Goal: Information Seeking & Learning: Learn about a topic

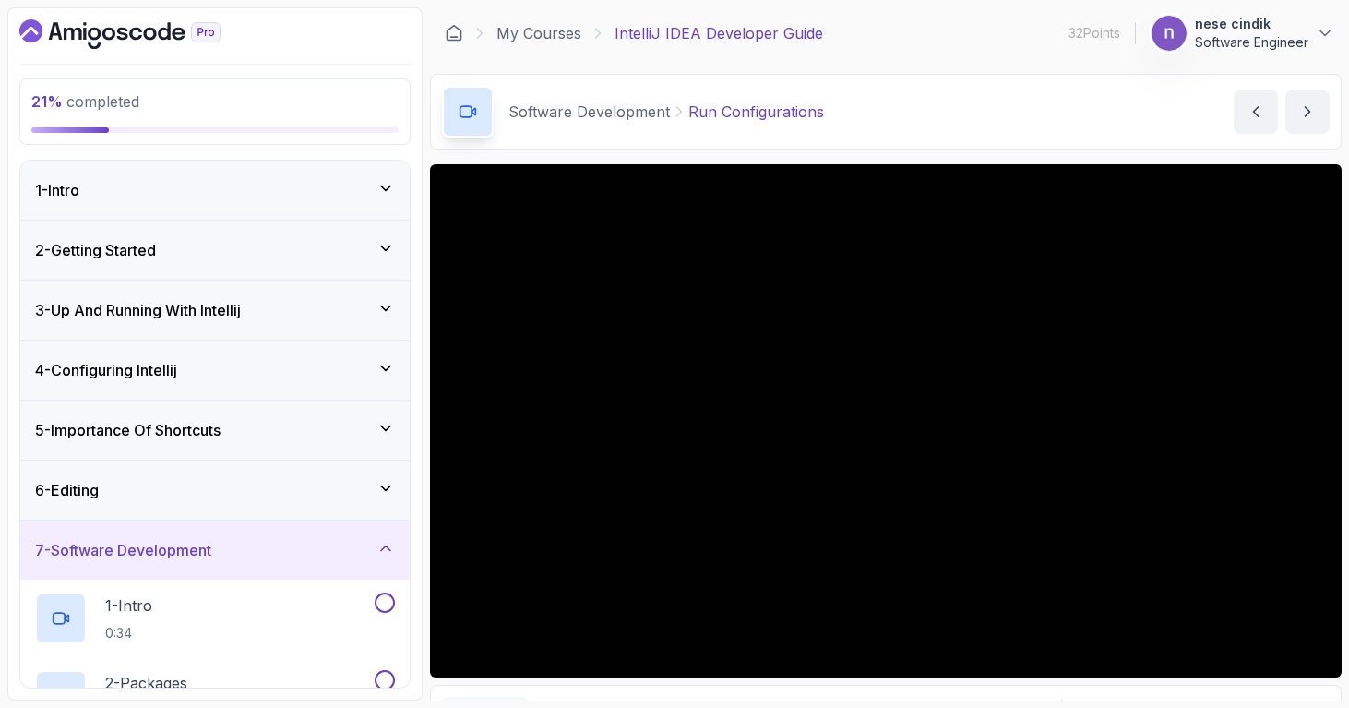
scroll to position [355, 0]
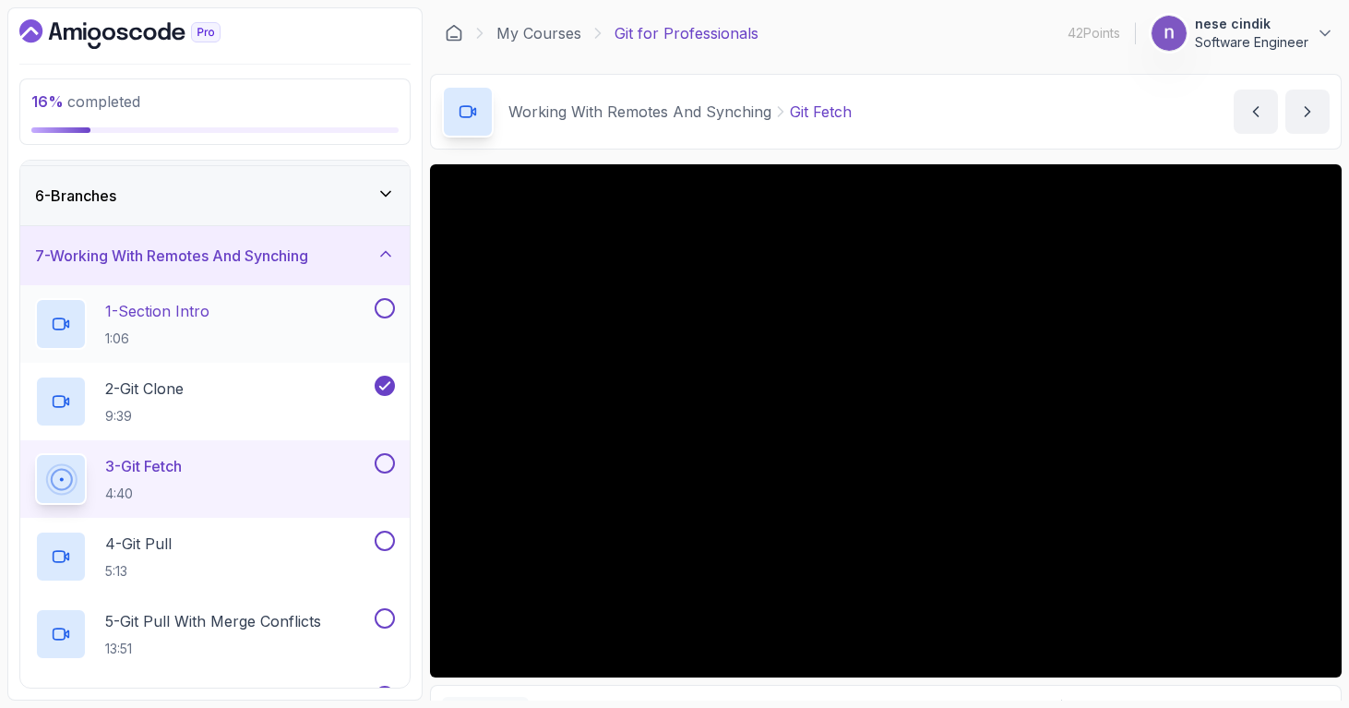
scroll to position [296, 0]
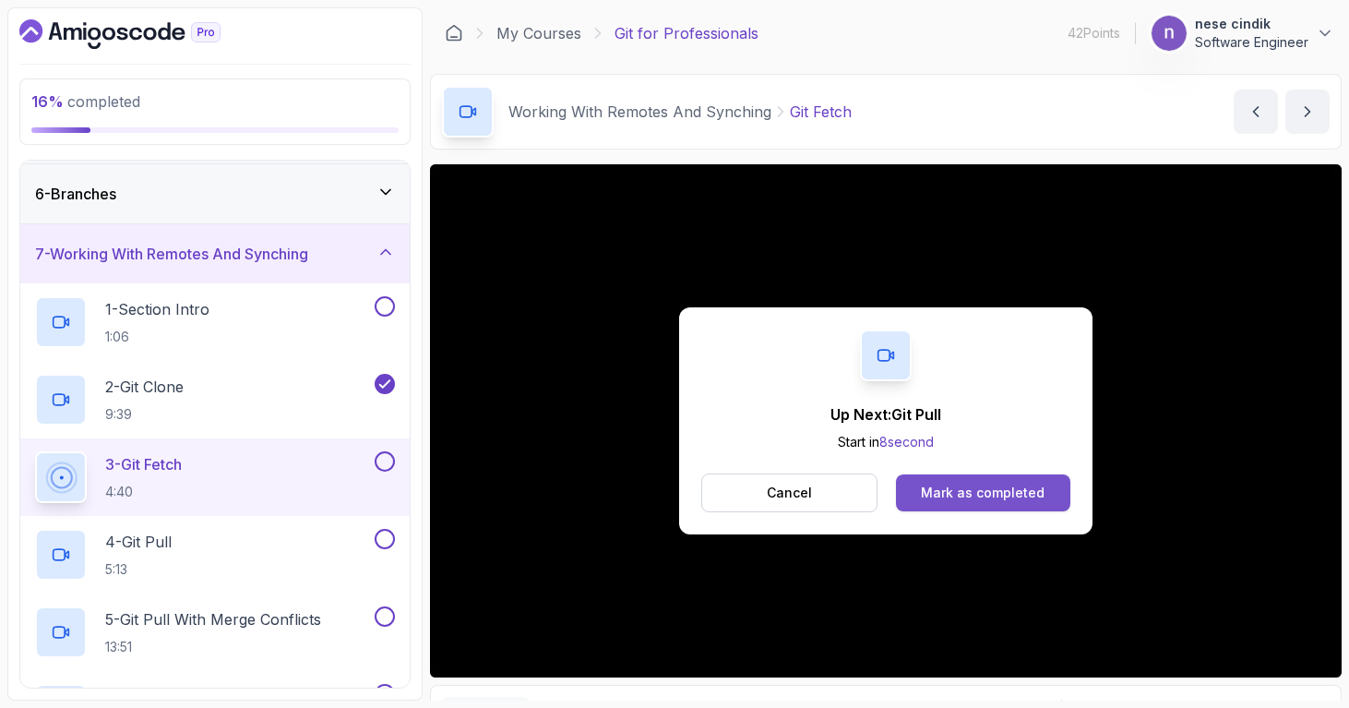
click at [936, 497] on div "Mark as completed" at bounding box center [983, 492] width 124 height 18
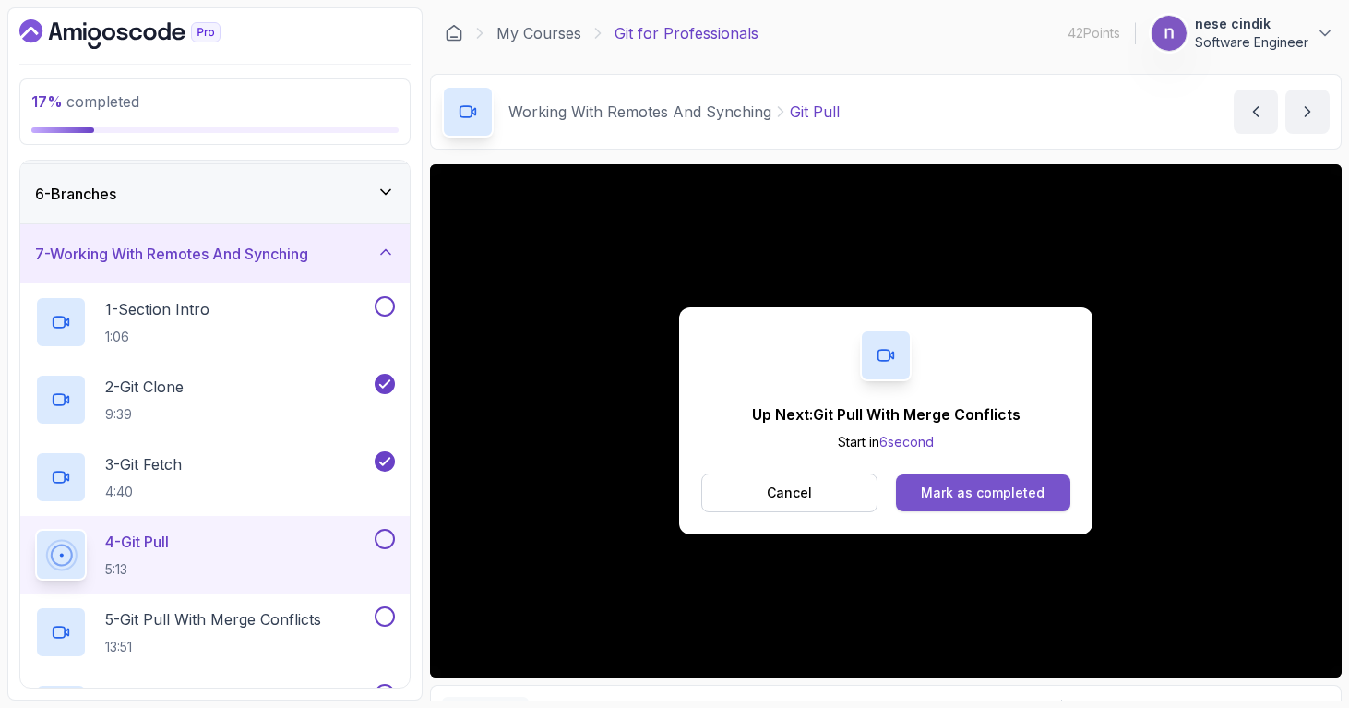
click at [1025, 485] on div "Mark as completed" at bounding box center [983, 492] width 124 height 18
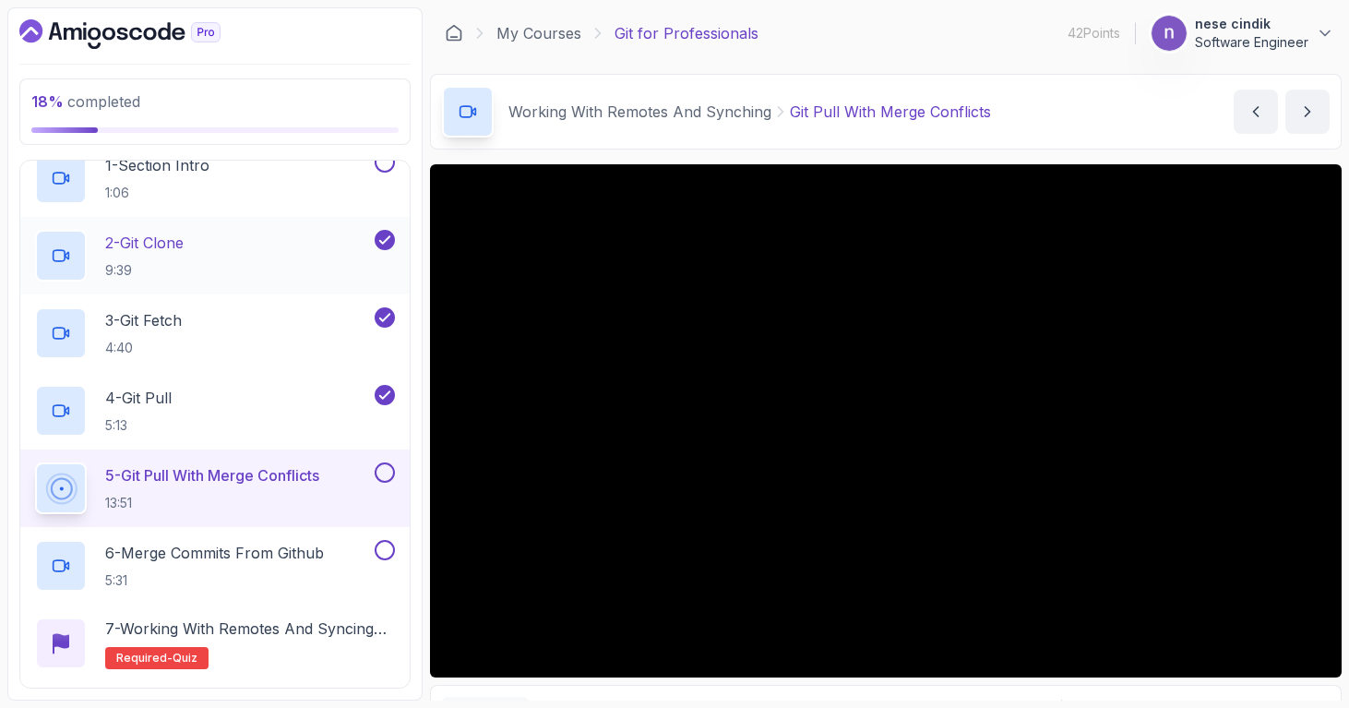
scroll to position [447, 0]
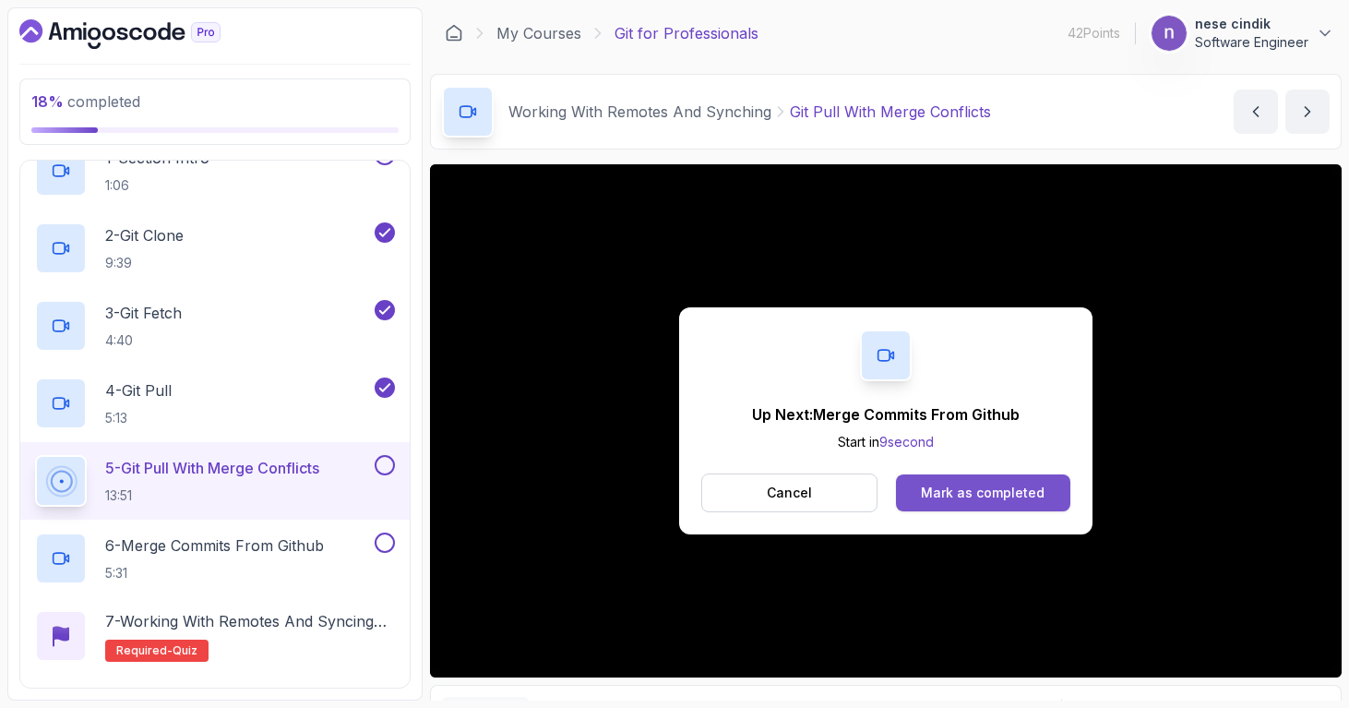
click at [1037, 494] on div "Mark as completed" at bounding box center [983, 492] width 124 height 18
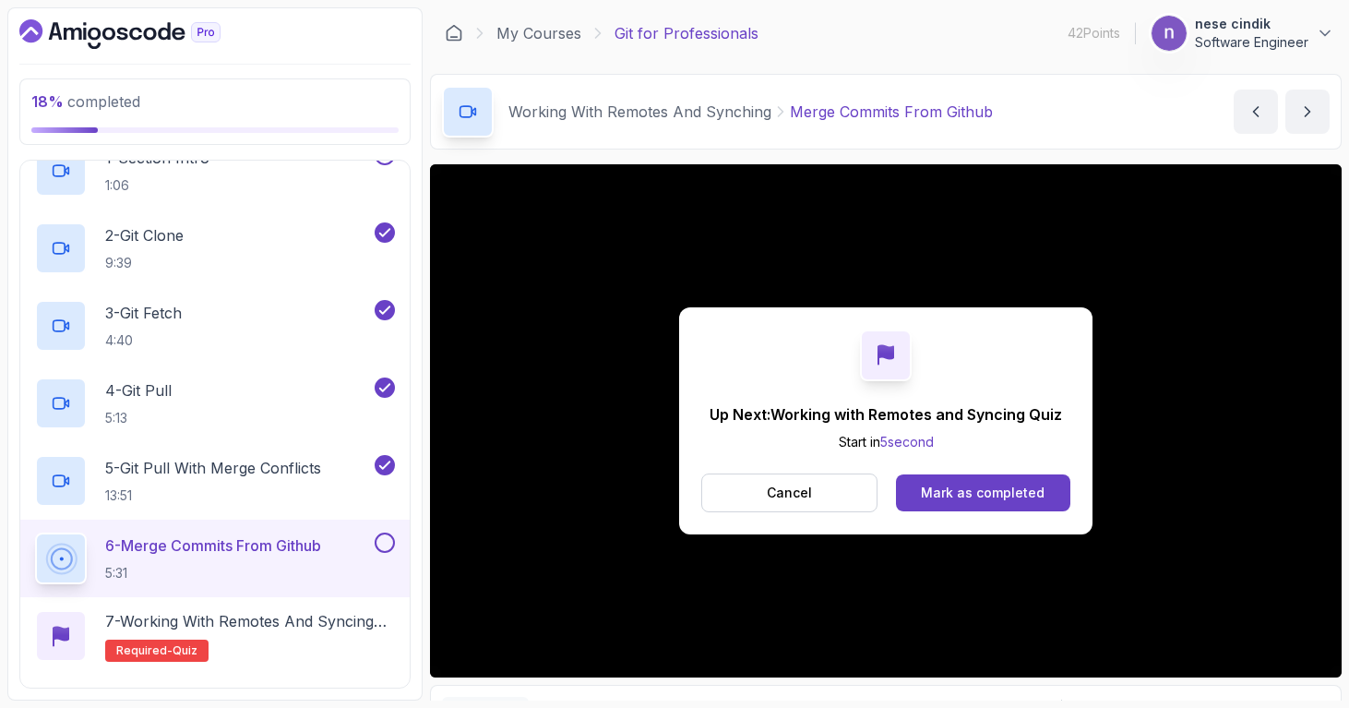
click at [200, 551] on p "6 - Merge Commits From Github" at bounding box center [213, 545] width 216 height 22
click at [847, 504] on button "Cancel" at bounding box center [789, 492] width 176 height 39
click at [956, 496] on div "Mark as completed" at bounding box center [983, 492] width 124 height 18
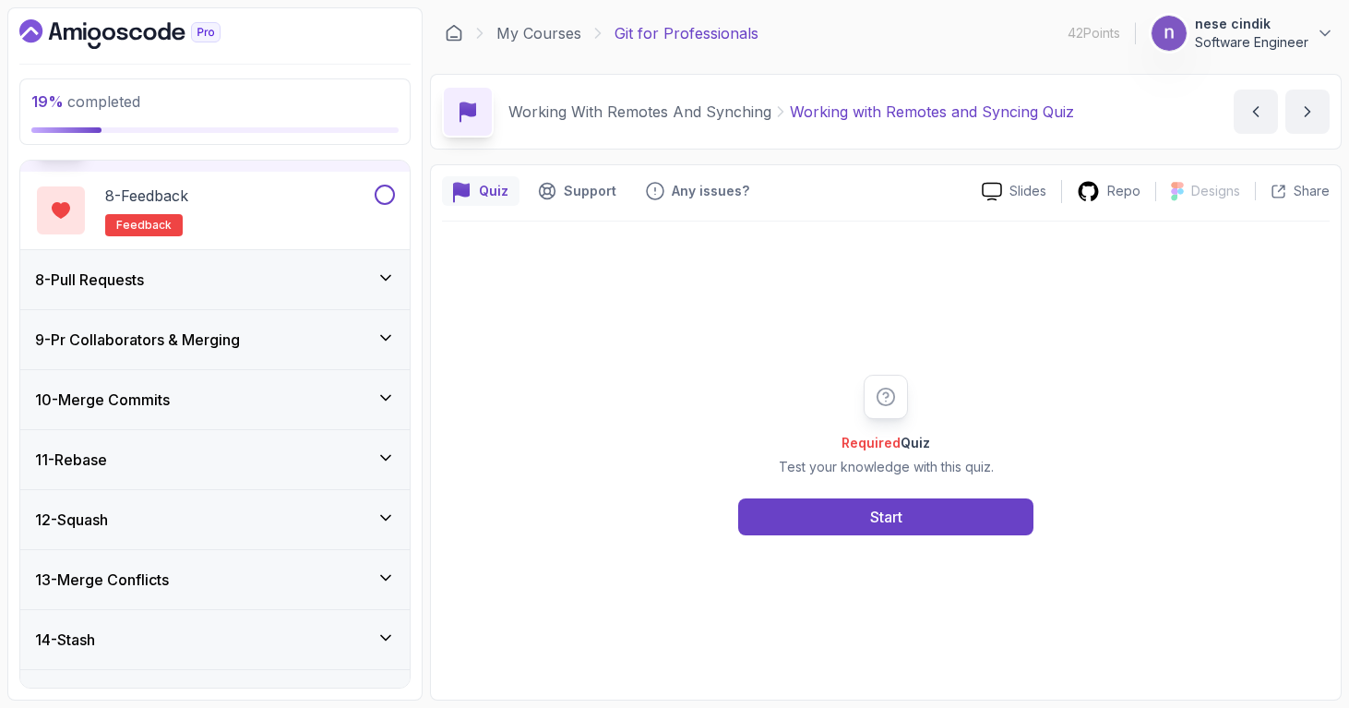
scroll to position [947, 0]
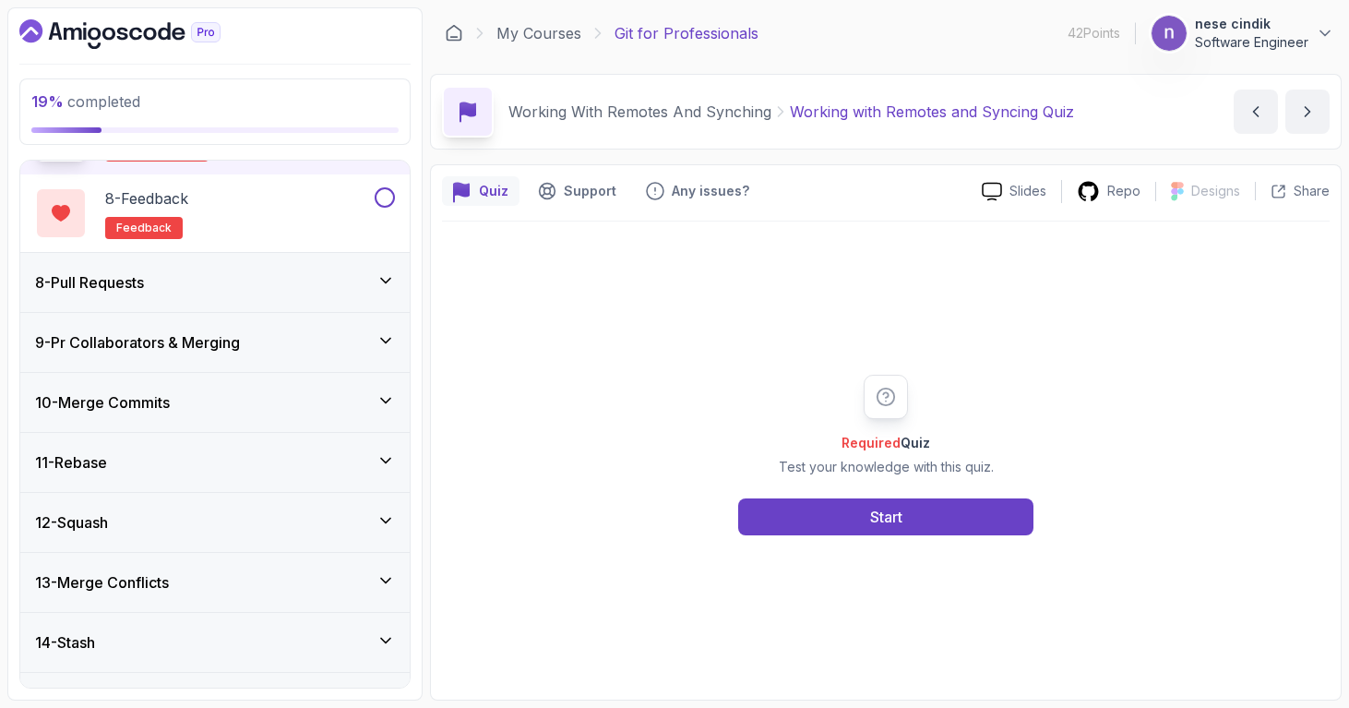
click at [197, 262] on div "8 - Pull Requests" at bounding box center [214, 282] width 389 height 59
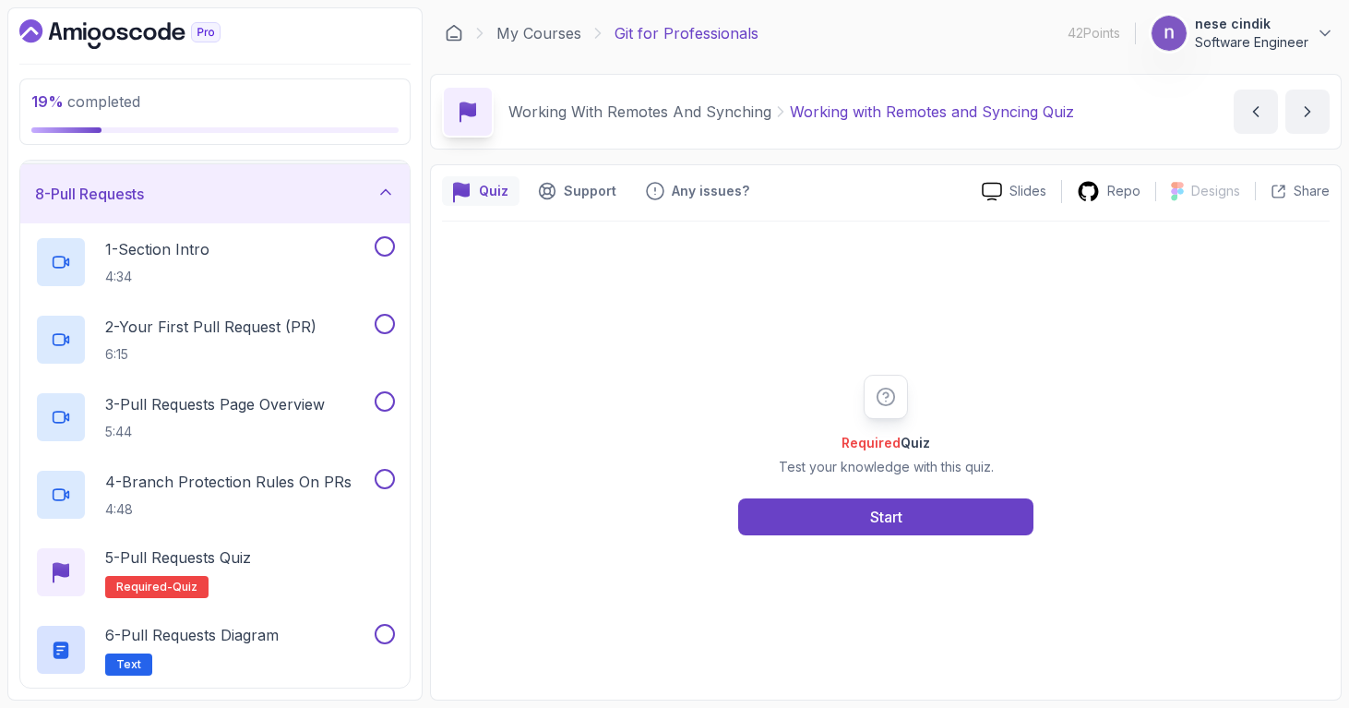
scroll to position [417, 0]
click at [294, 268] on div "1 - Section Intro 4:34" at bounding box center [203, 261] width 336 height 52
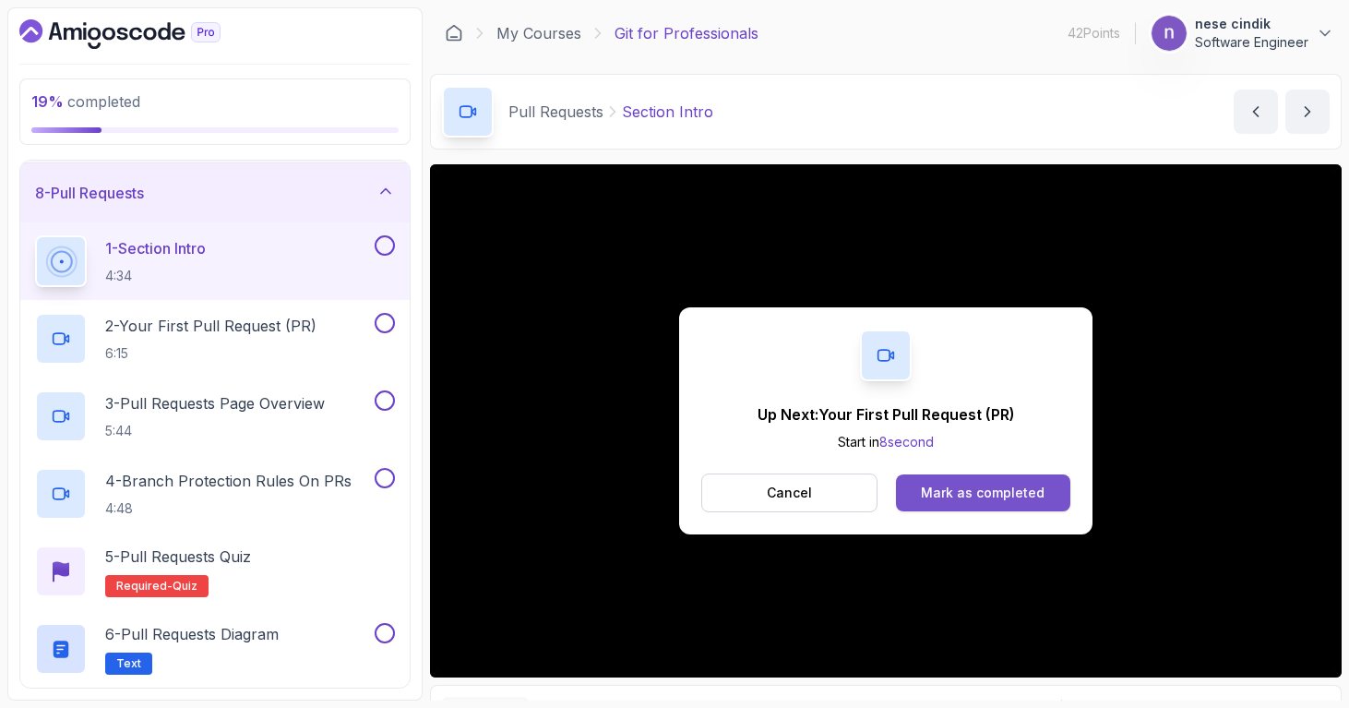
click at [998, 483] on div "Mark as completed" at bounding box center [983, 492] width 124 height 18
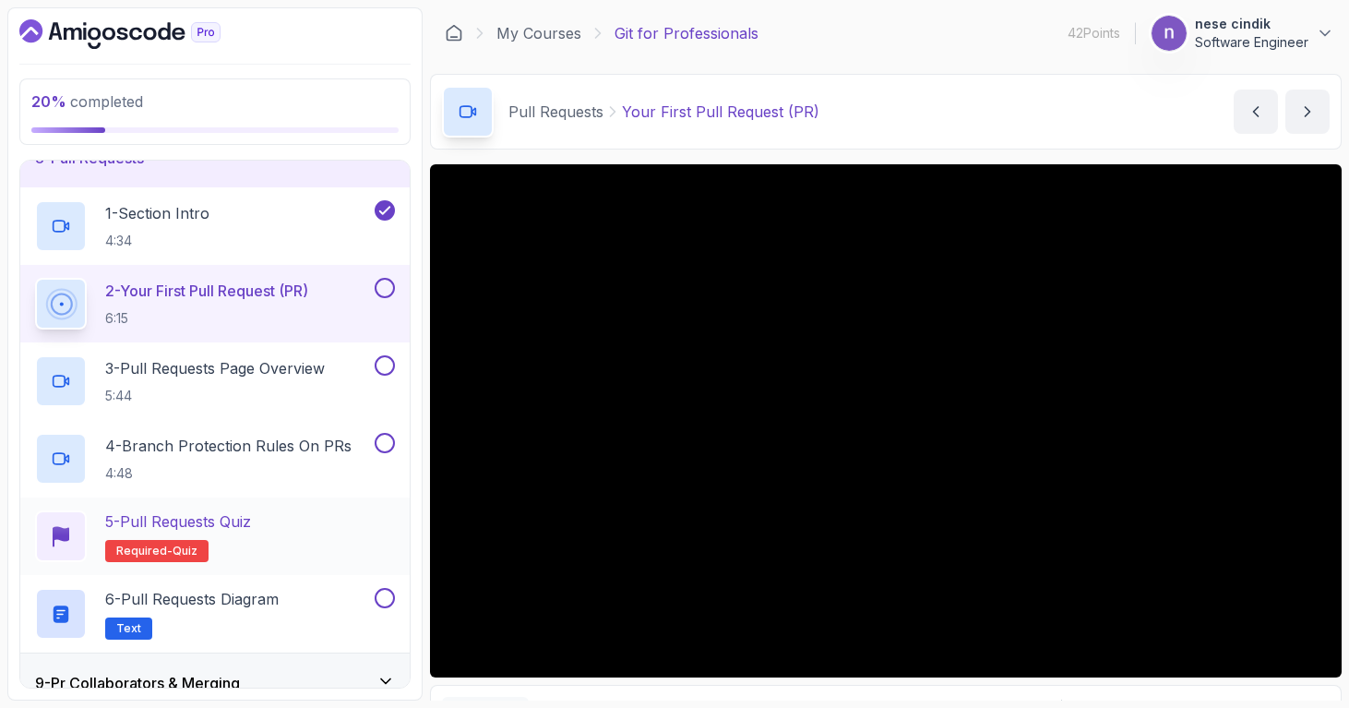
scroll to position [451, 0]
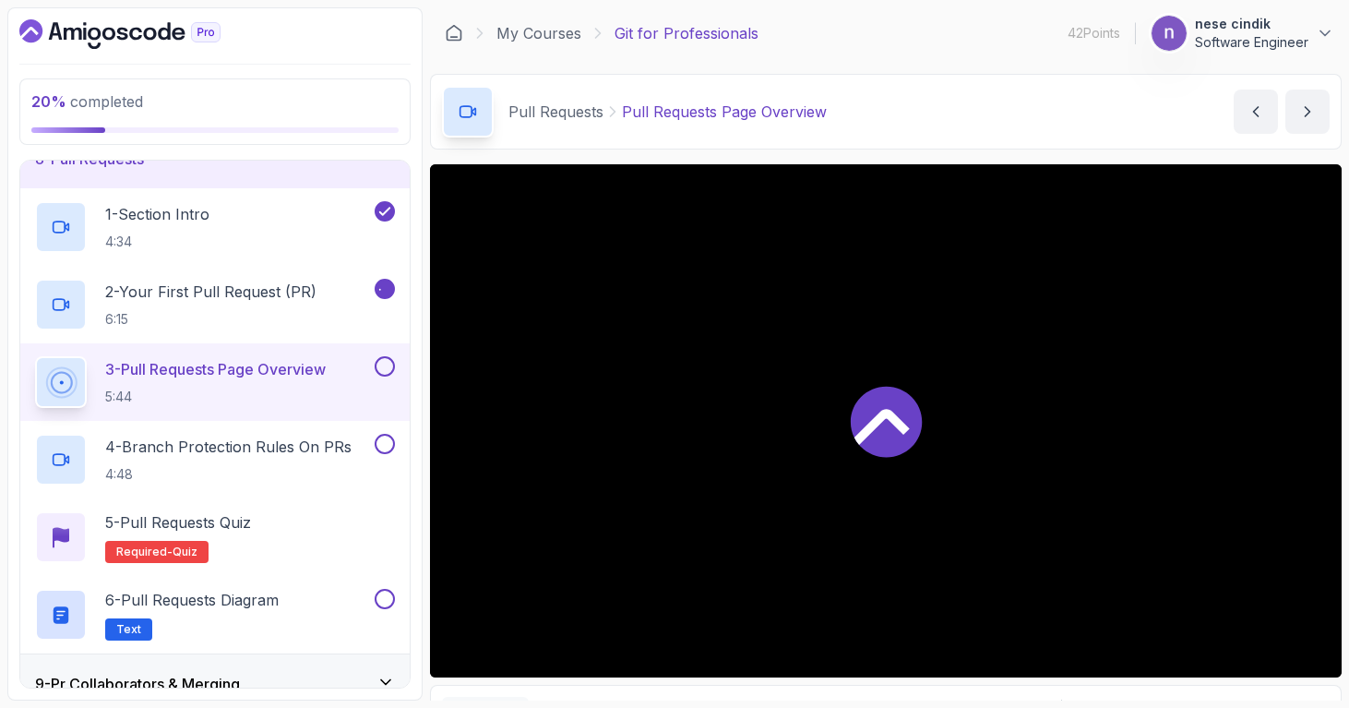
click at [917, 485] on div at bounding box center [885, 420] width 911 height 513
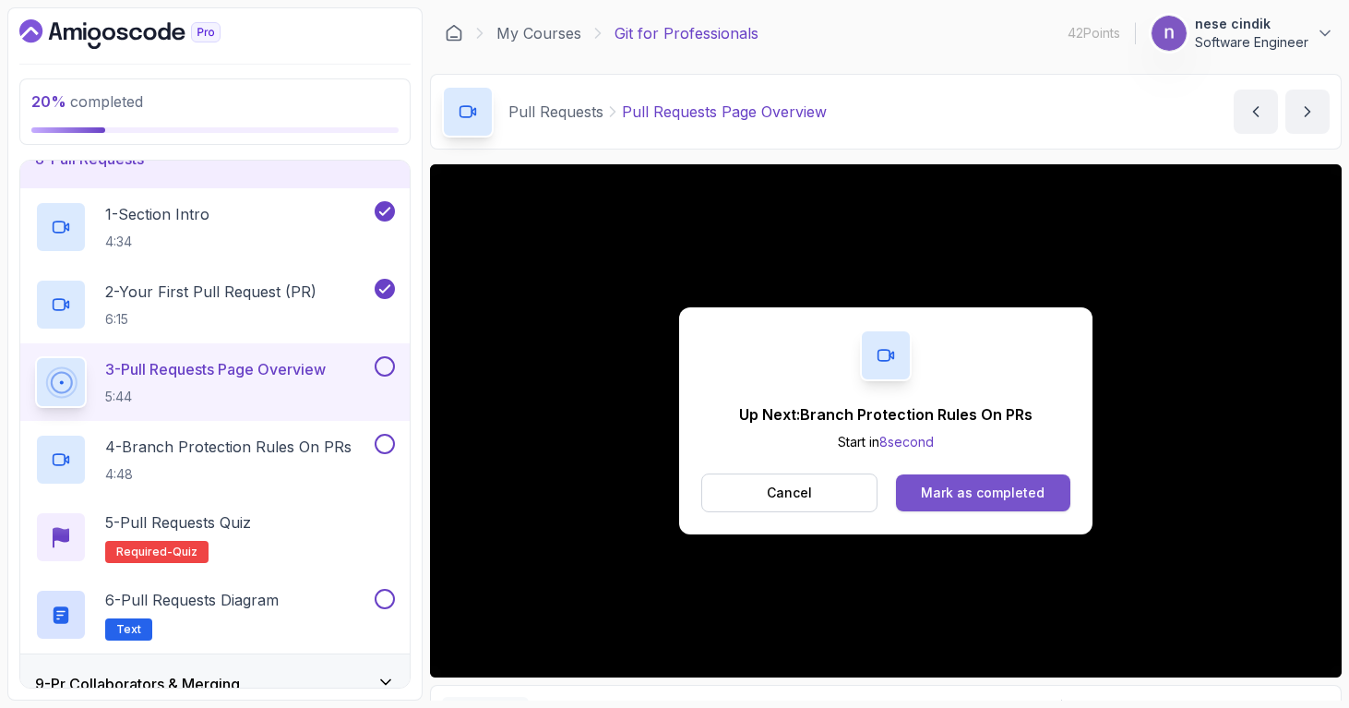
click at [1037, 507] on button "Mark as completed" at bounding box center [983, 492] width 174 height 37
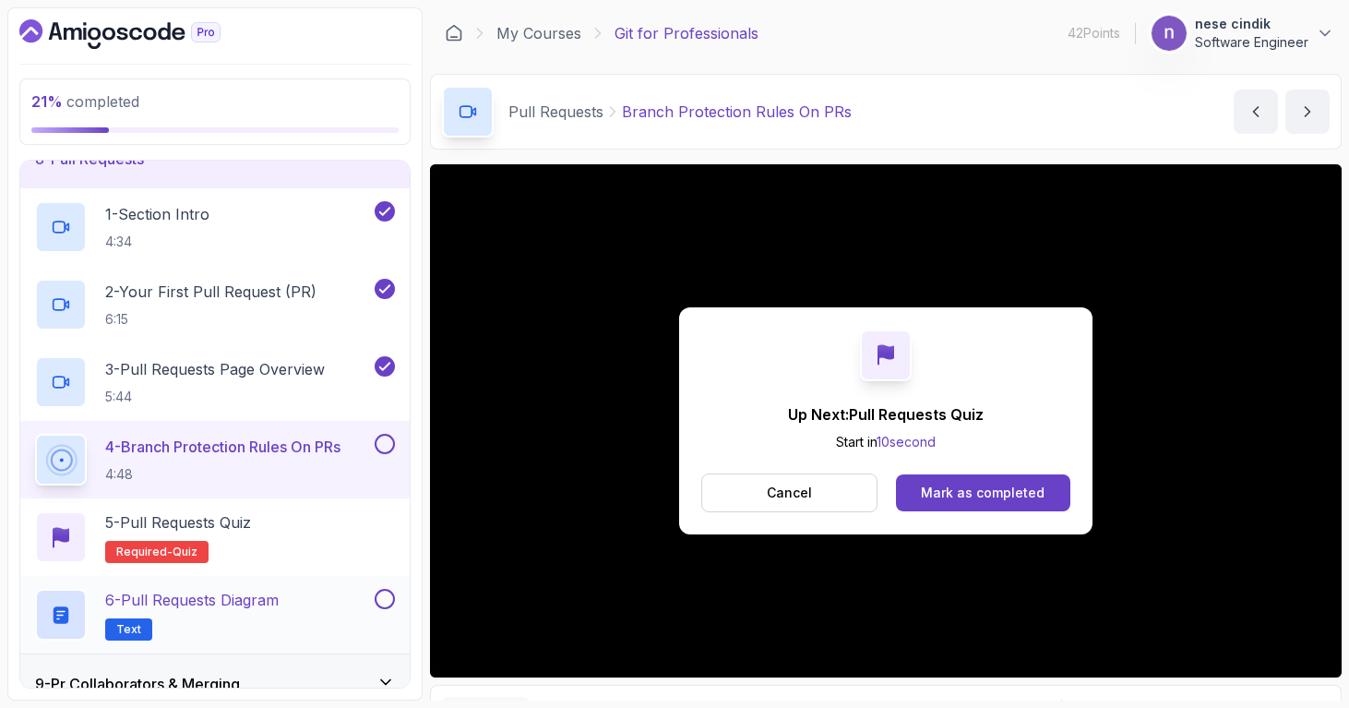
click at [249, 629] on h2 "6 - Pull Requests Diagram Text" at bounding box center [191, 615] width 173 height 52
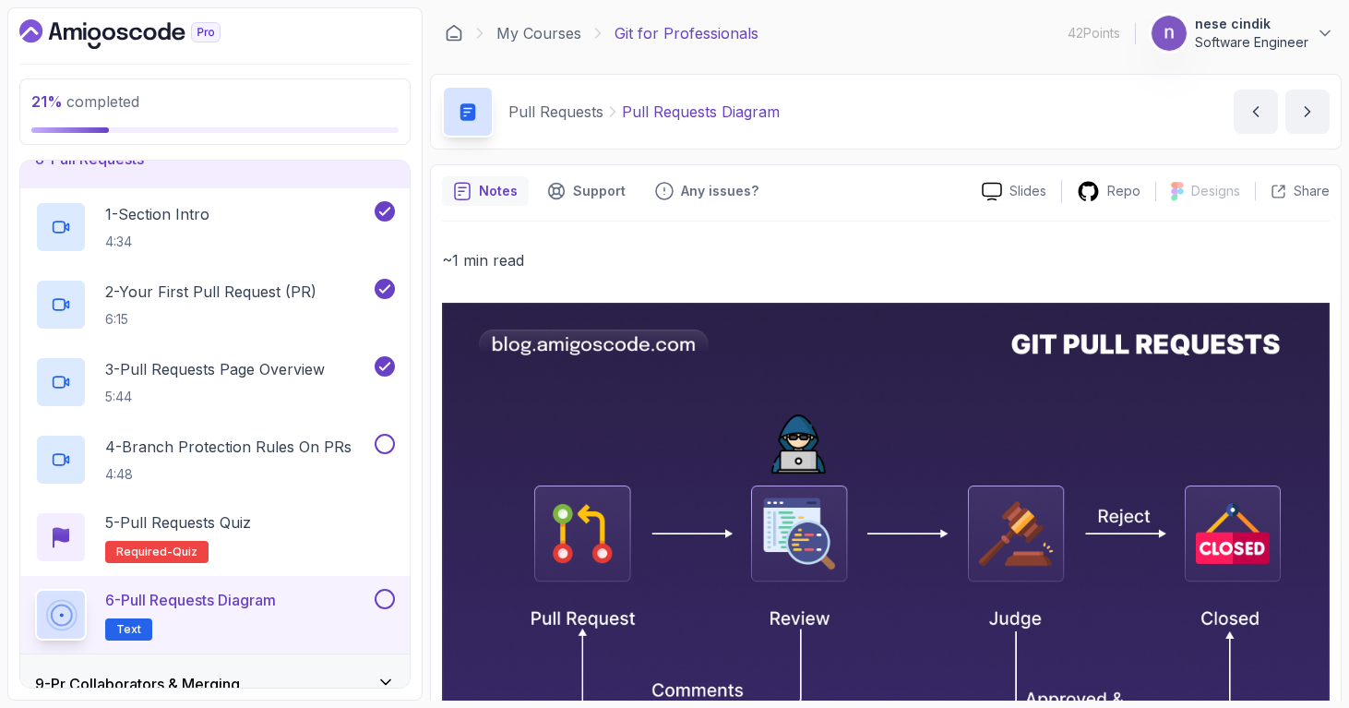
scroll to position [488, 0]
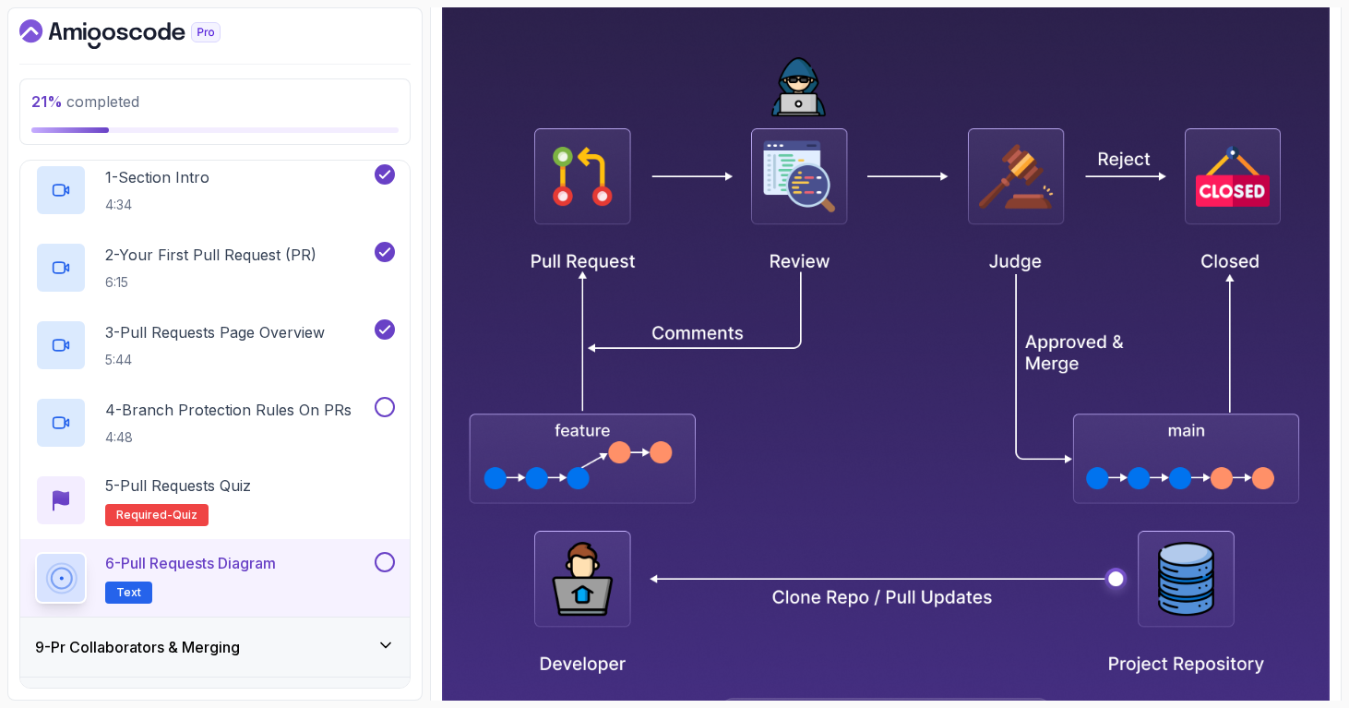
scroll to position [352, 0]
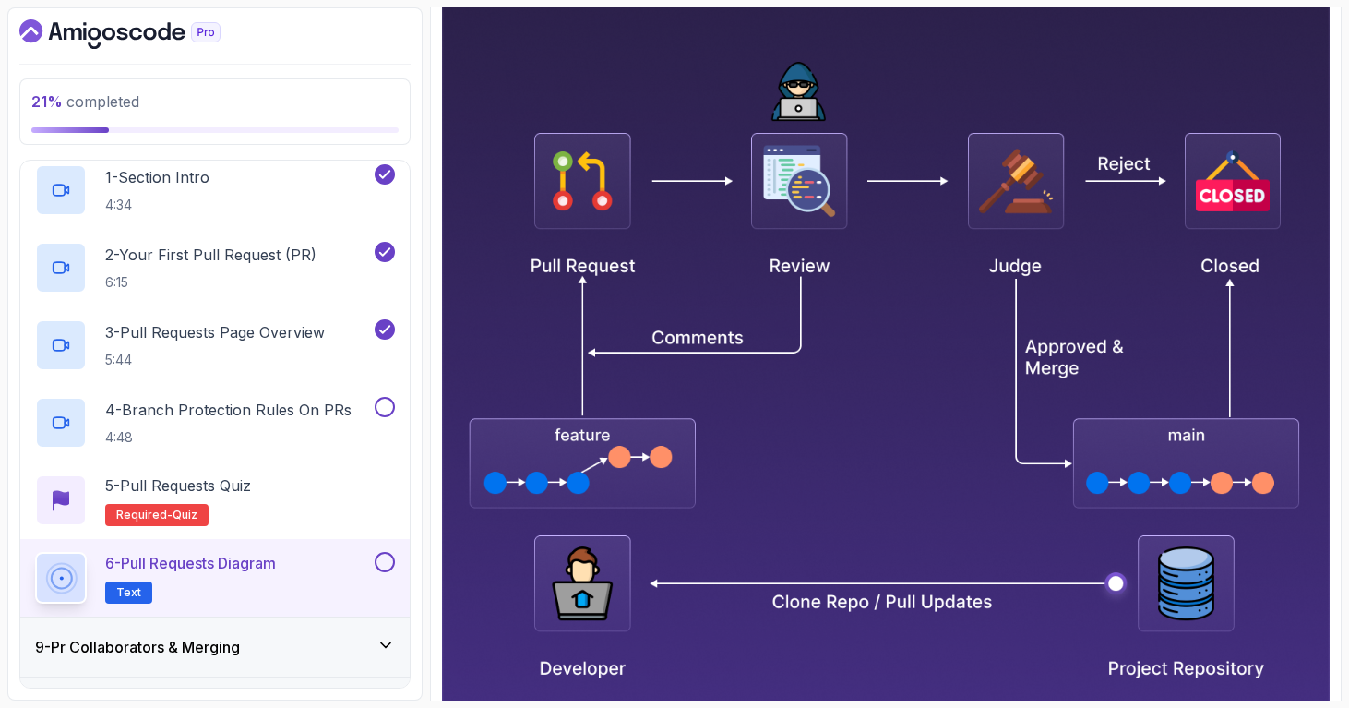
click at [646, 329] on img at bounding box center [885, 500] width 887 height 1100
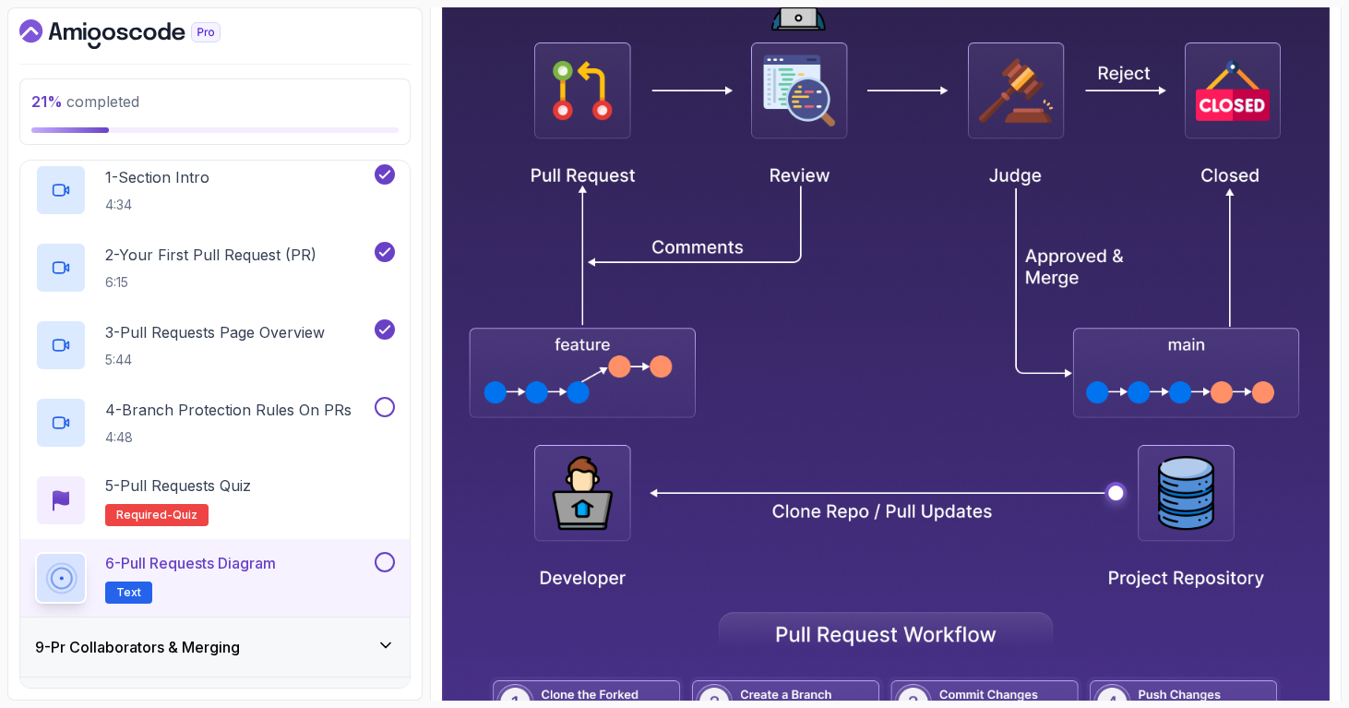
scroll to position [769, 0]
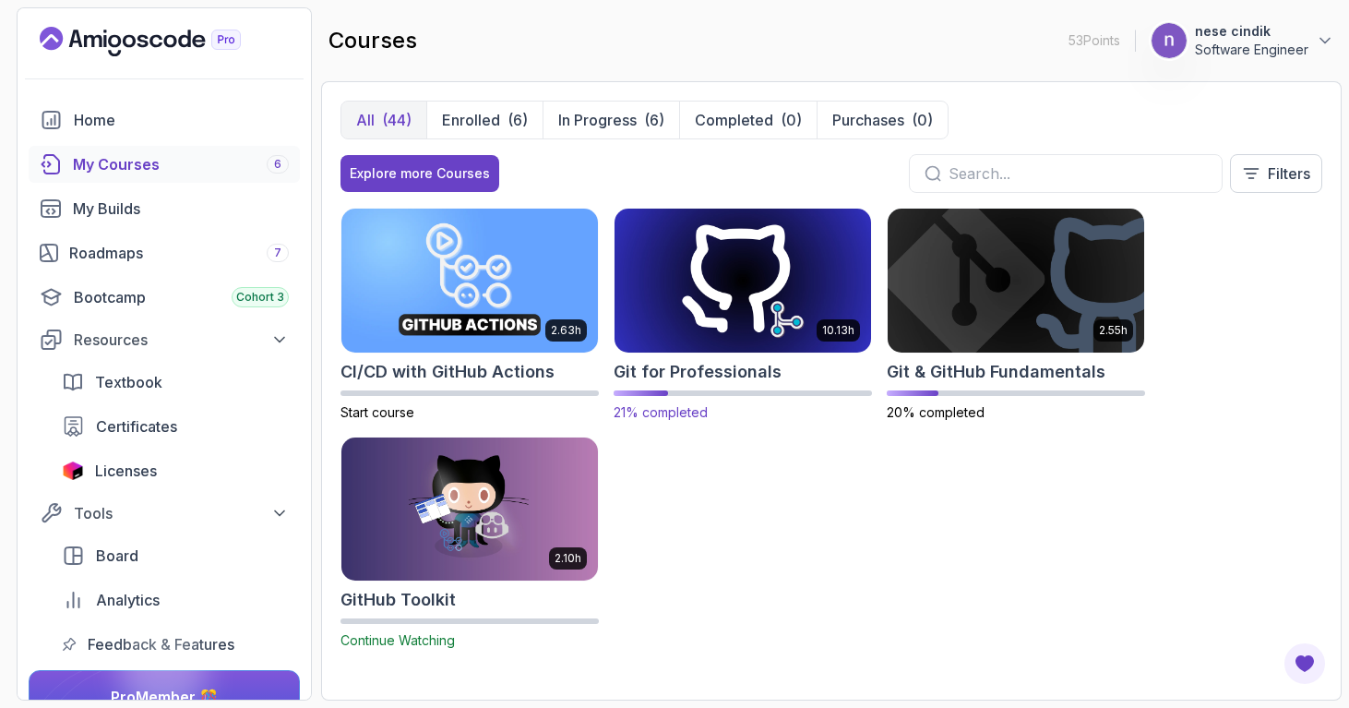
click at [756, 273] on img at bounding box center [742, 280] width 269 height 150
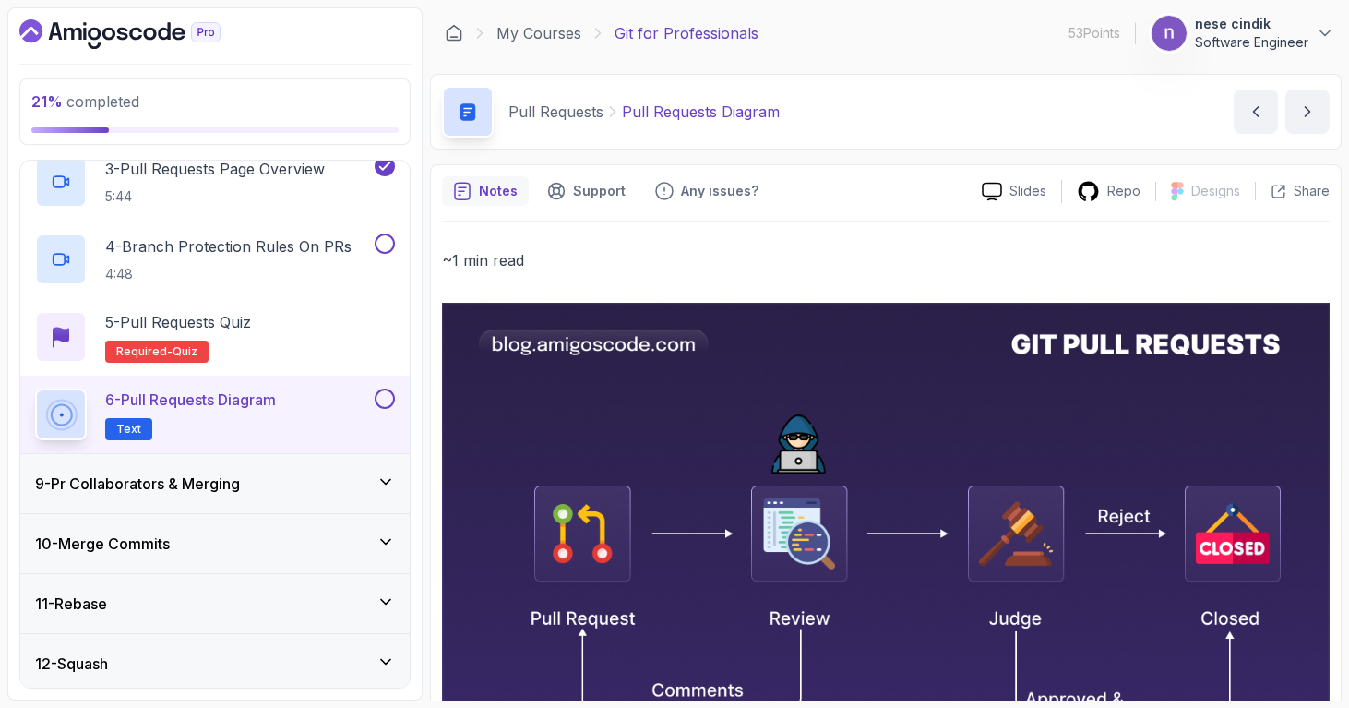
scroll to position [657, 0]
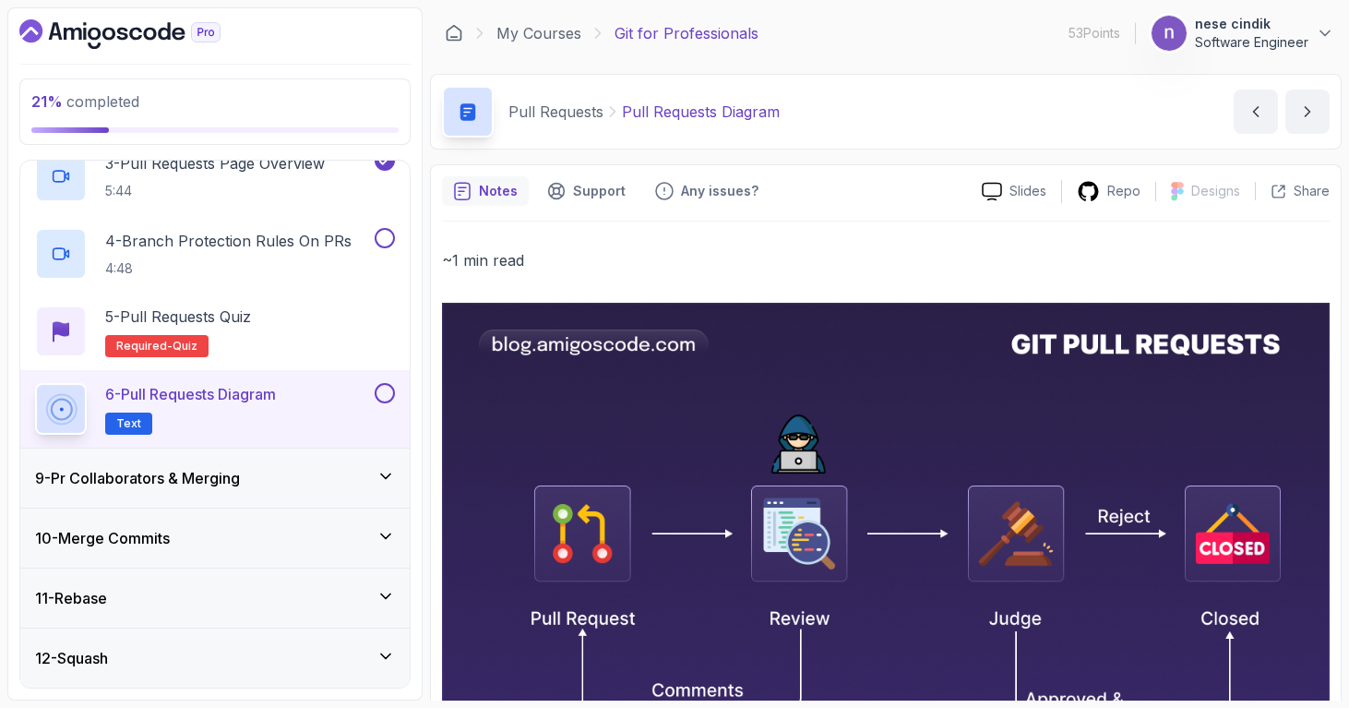
click at [184, 473] on h3 "9 - Pr Collaborators & Merging" at bounding box center [137, 478] width 205 height 22
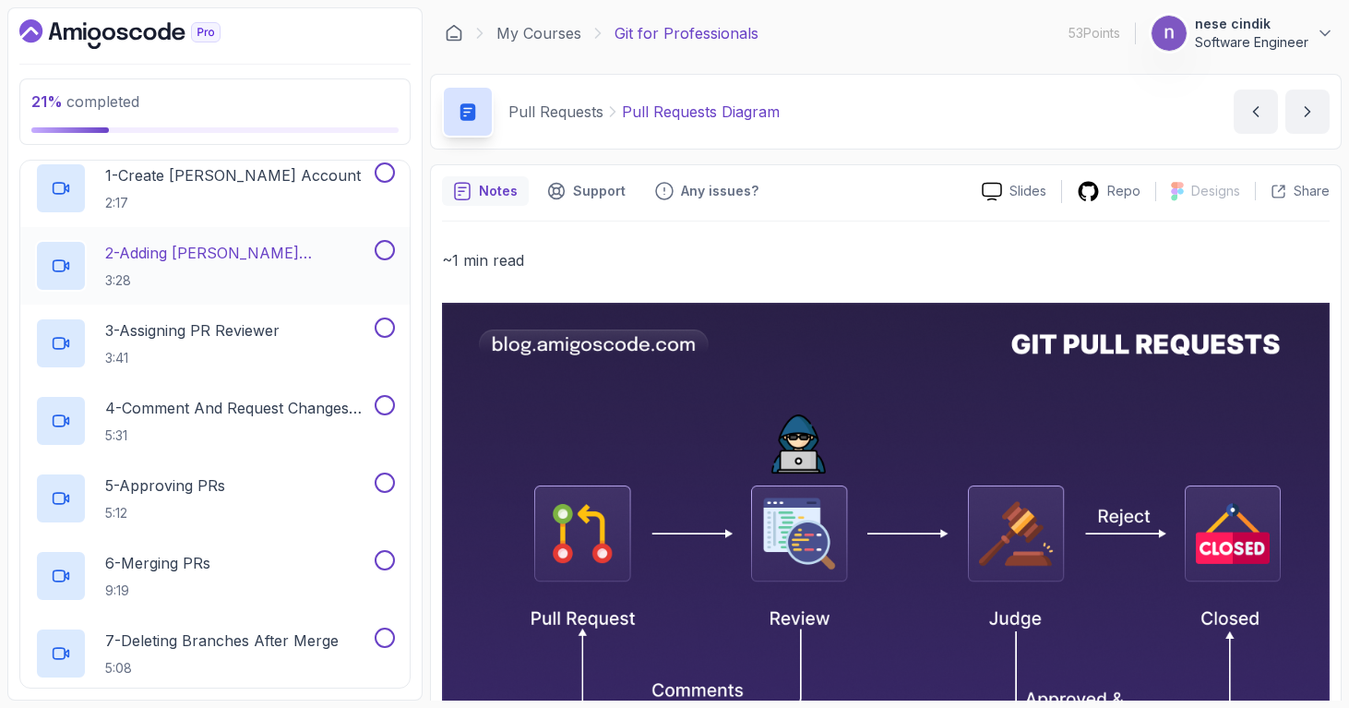
scroll to position [549, 0]
click at [287, 197] on p "2:17" at bounding box center [233, 204] width 256 height 18
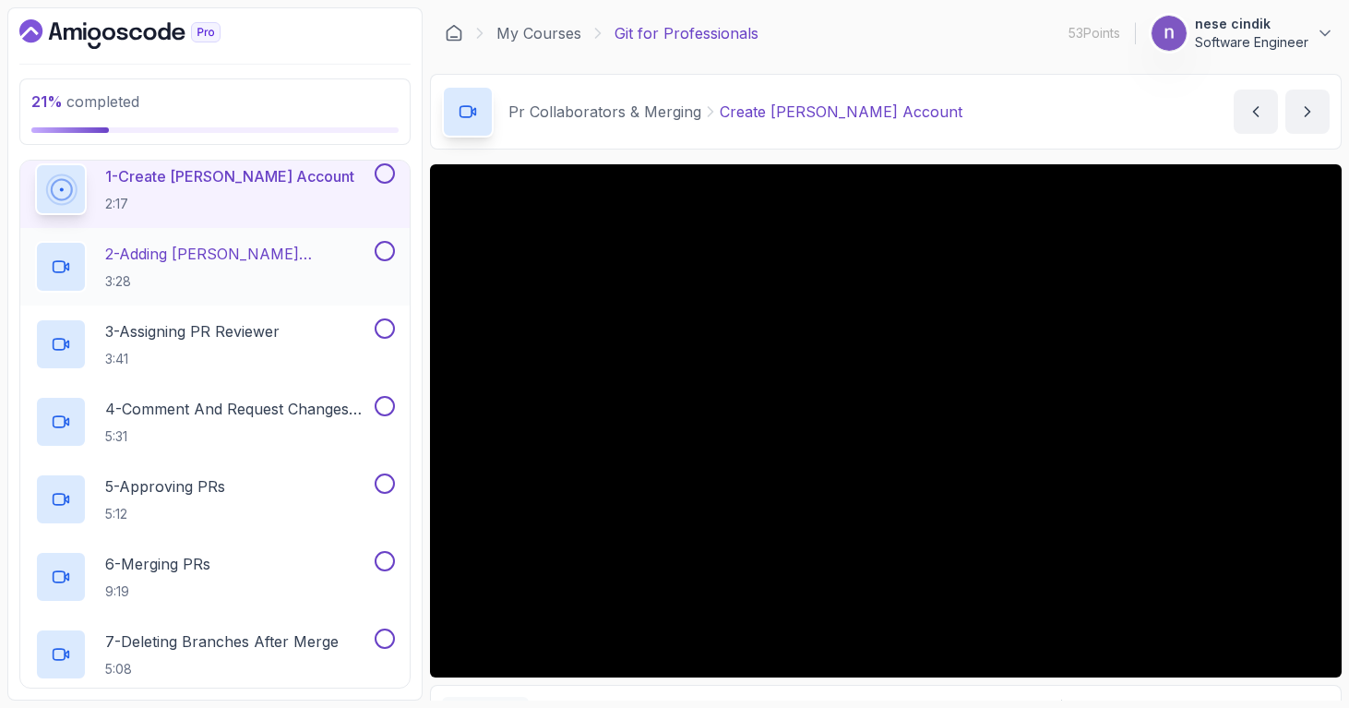
click at [304, 253] on p "2 - Adding Jamila As Collaborator" at bounding box center [238, 254] width 266 height 22
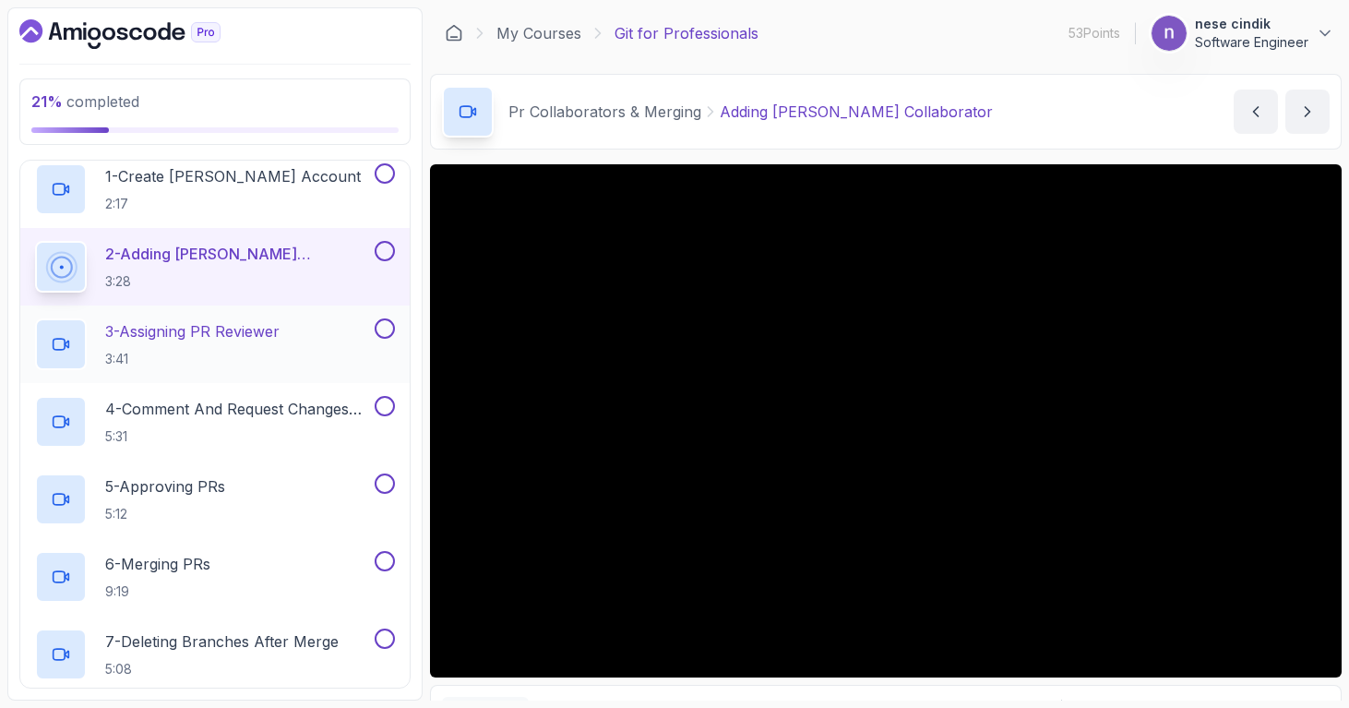
click at [300, 339] on div "3 - Assigning PR Reviewer 3:41" at bounding box center [203, 344] width 336 height 52
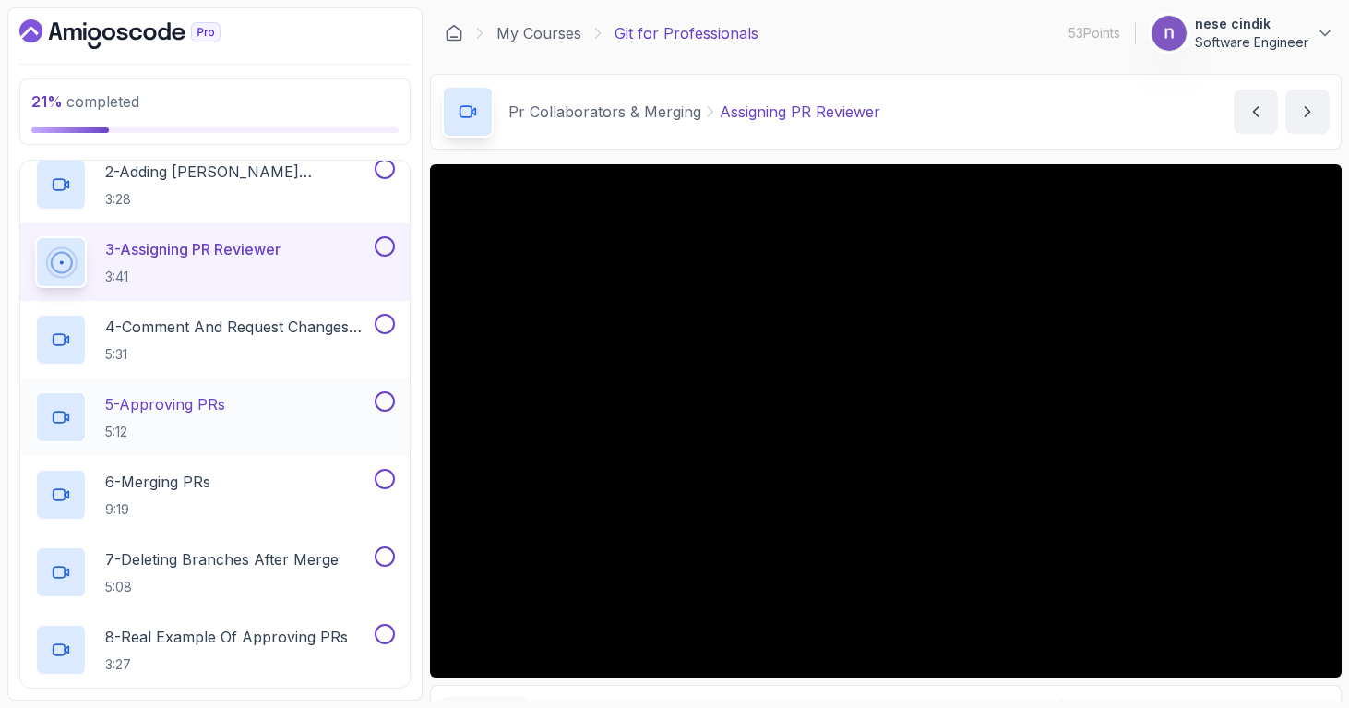
scroll to position [618, 0]
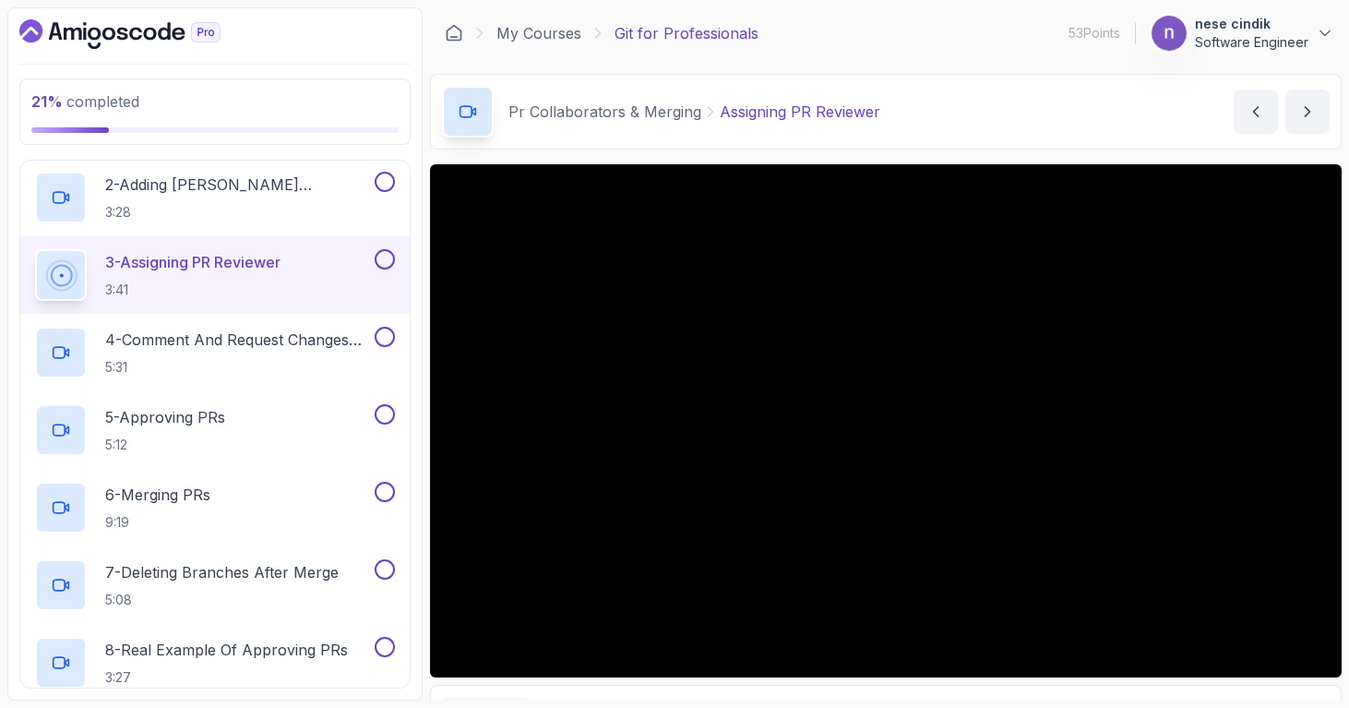
click at [383, 261] on button at bounding box center [385, 259] width 20 height 20
click at [384, 186] on button at bounding box center [385, 182] width 20 height 20
click at [291, 355] on h2 "4 - Comment And Request Changes From PR 5:31" at bounding box center [238, 352] width 266 height 48
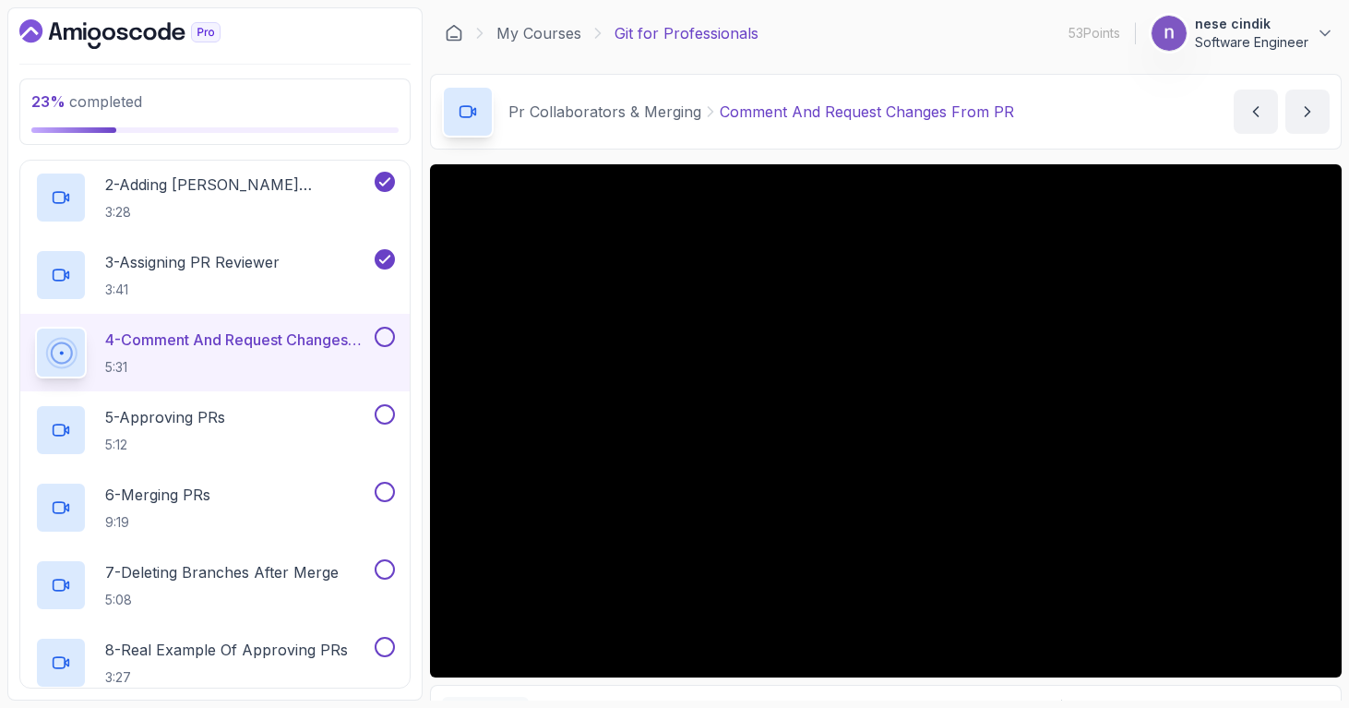
click at [393, 332] on button at bounding box center [385, 337] width 20 height 20
click at [294, 430] on div "5 - Approving PRs 5:12" at bounding box center [203, 430] width 336 height 52
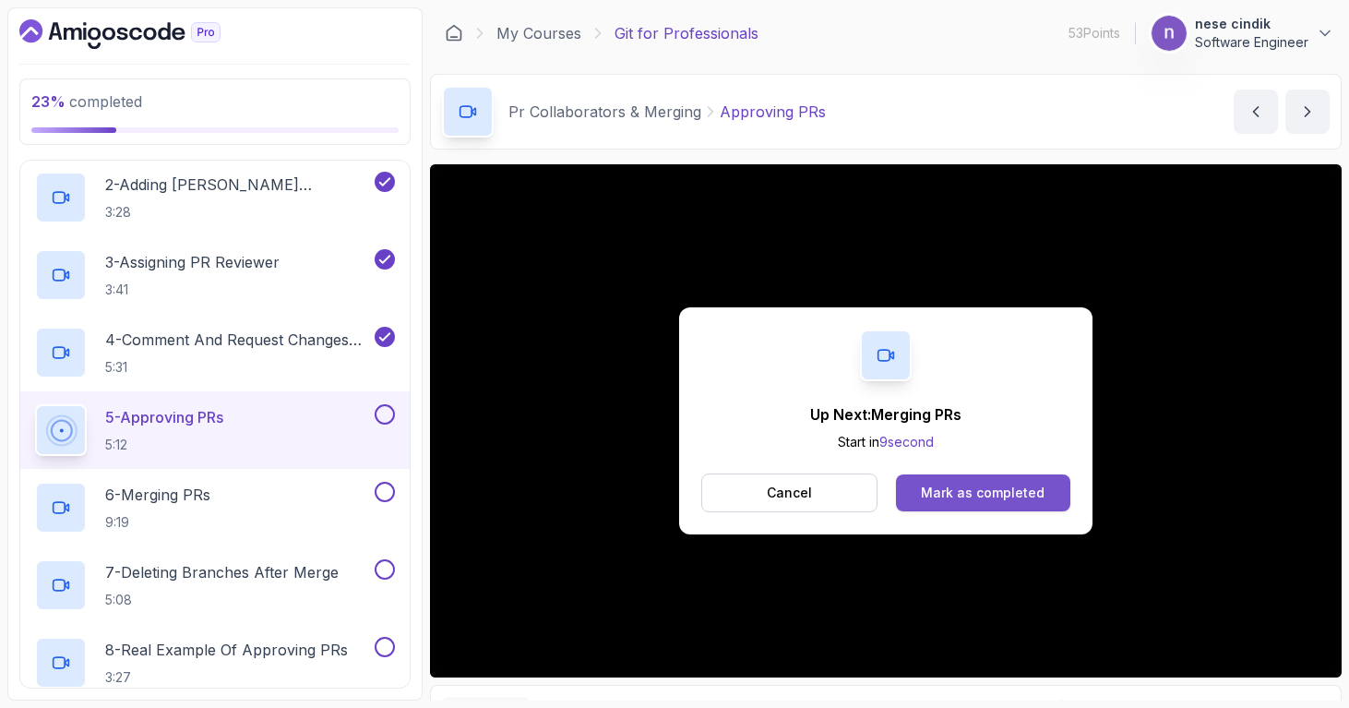
click at [958, 487] on div "Mark as completed" at bounding box center [983, 492] width 124 height 18
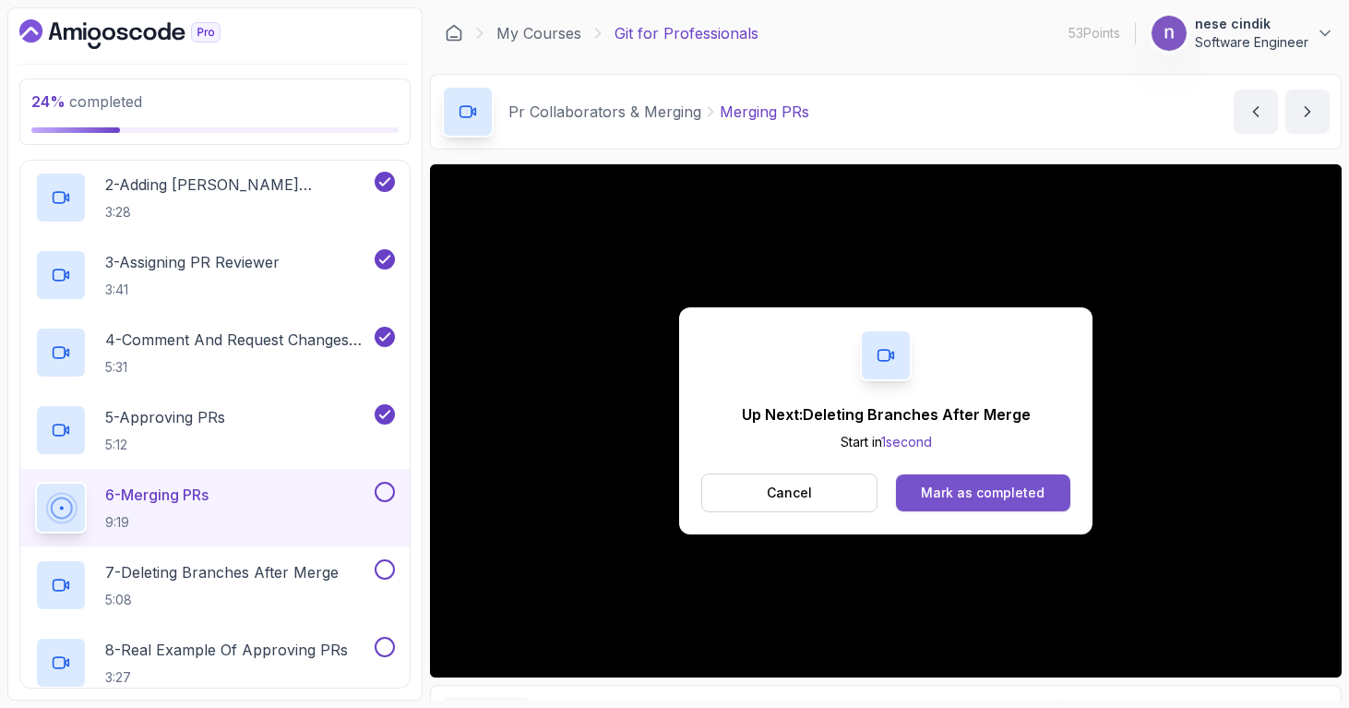
click at [1022, 493] on div "Mark as completed" at bounding box center [983, 492] width 124 height 18
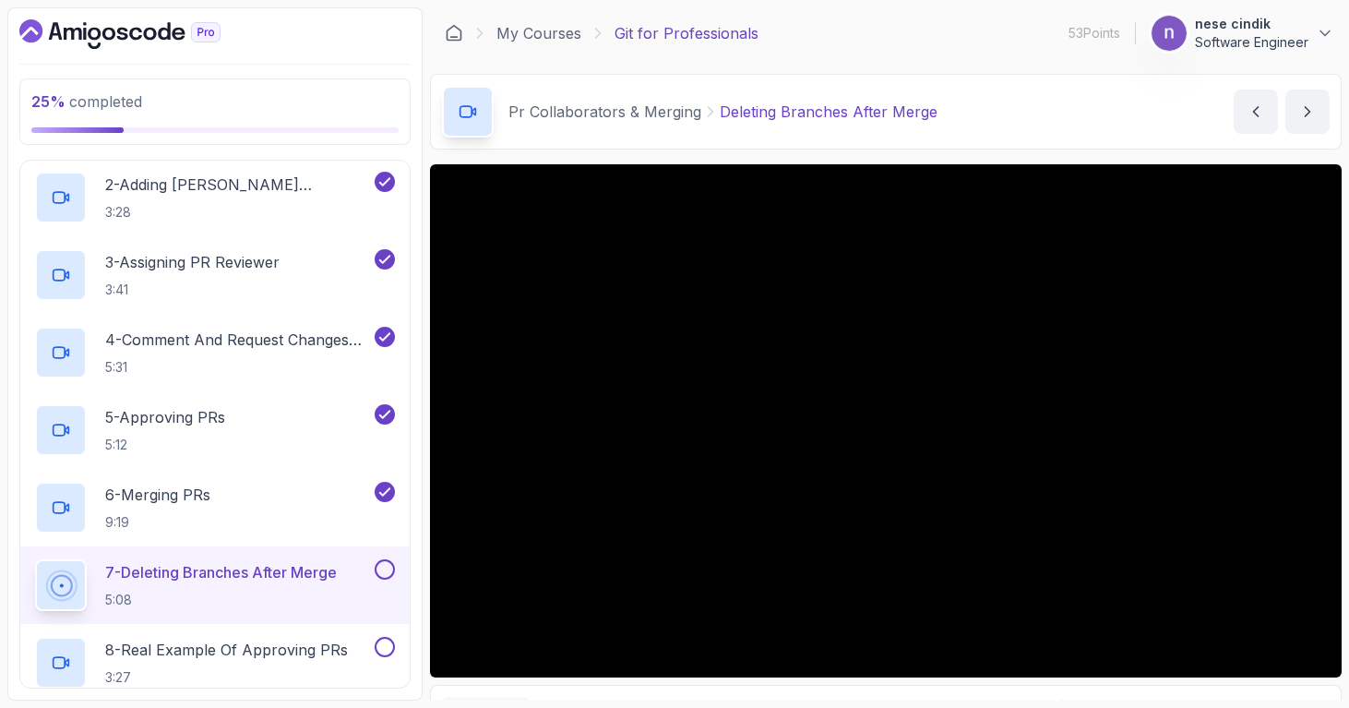
click at [384, 563] on button at bounding box center [385, 569] width 20 height 20
click at [320, 646] on p "8 - Real Example Of Approving PRs" at bounding box center [226, 649] width 243 height 22
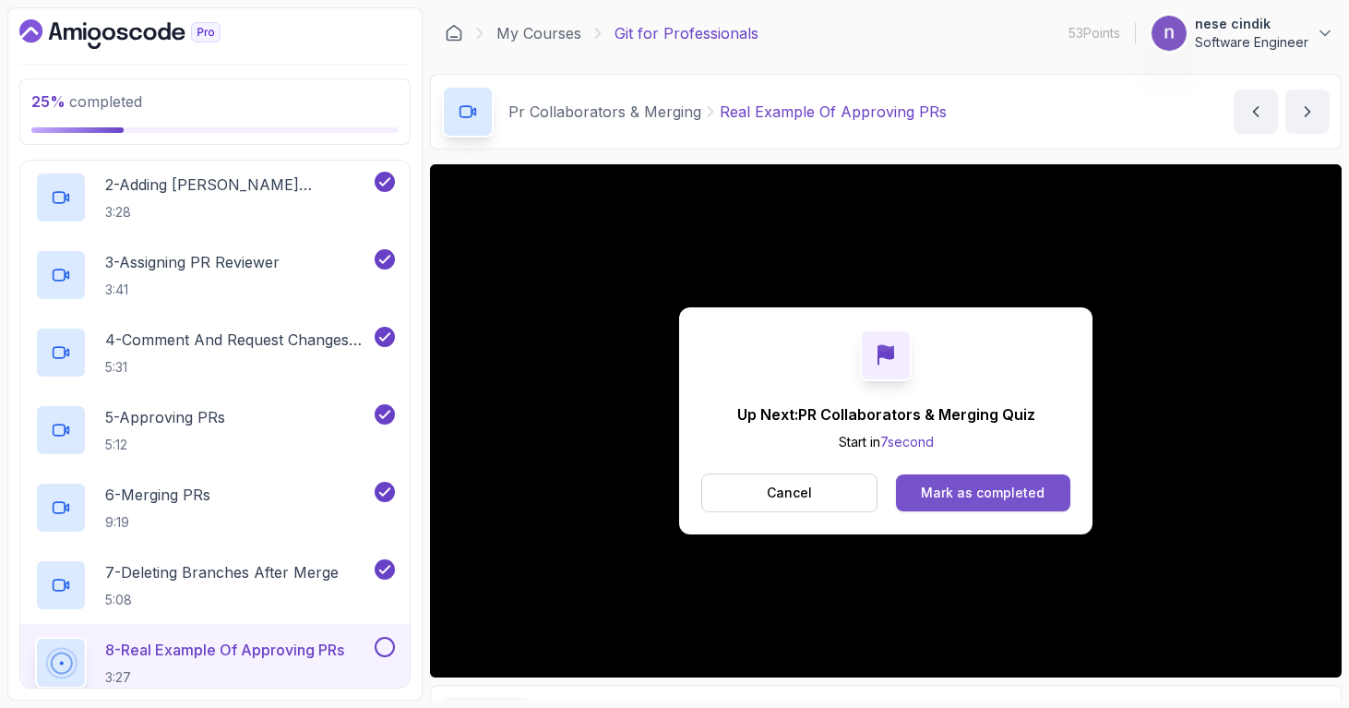
click at [987, 497] on div "Mark as completed" at bounding box center [983, 492] width 124 height 18
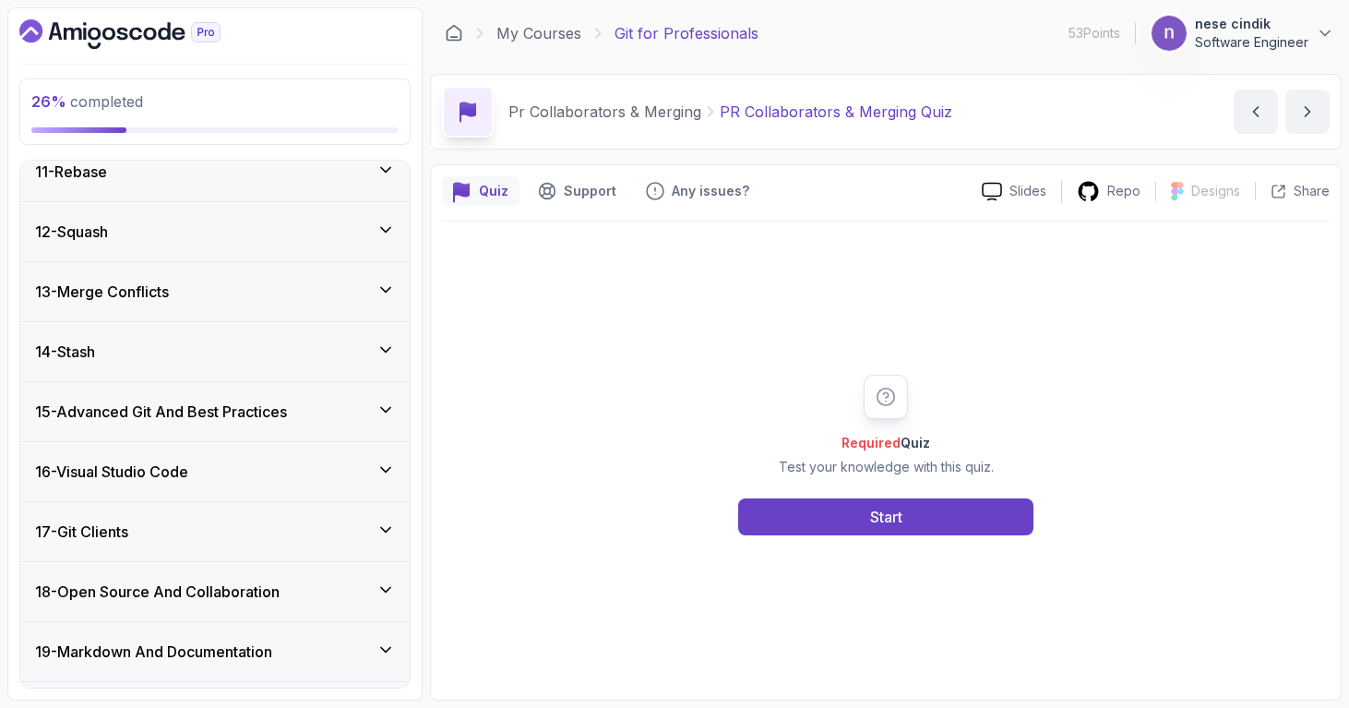
scroll to position [1318, 0]
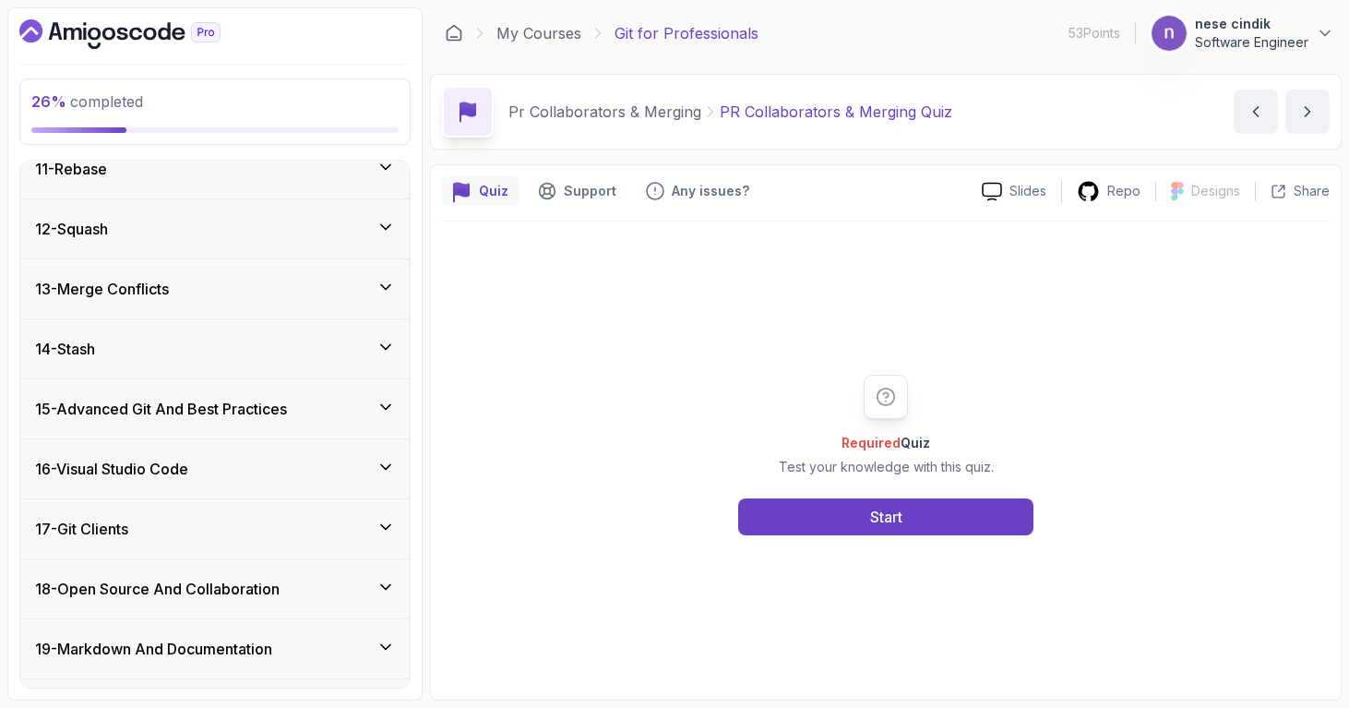
click at [237, 410] on h3 "15 - Advanced Git And Best Practices" at bounding box center [161, 409] width 252 height 22
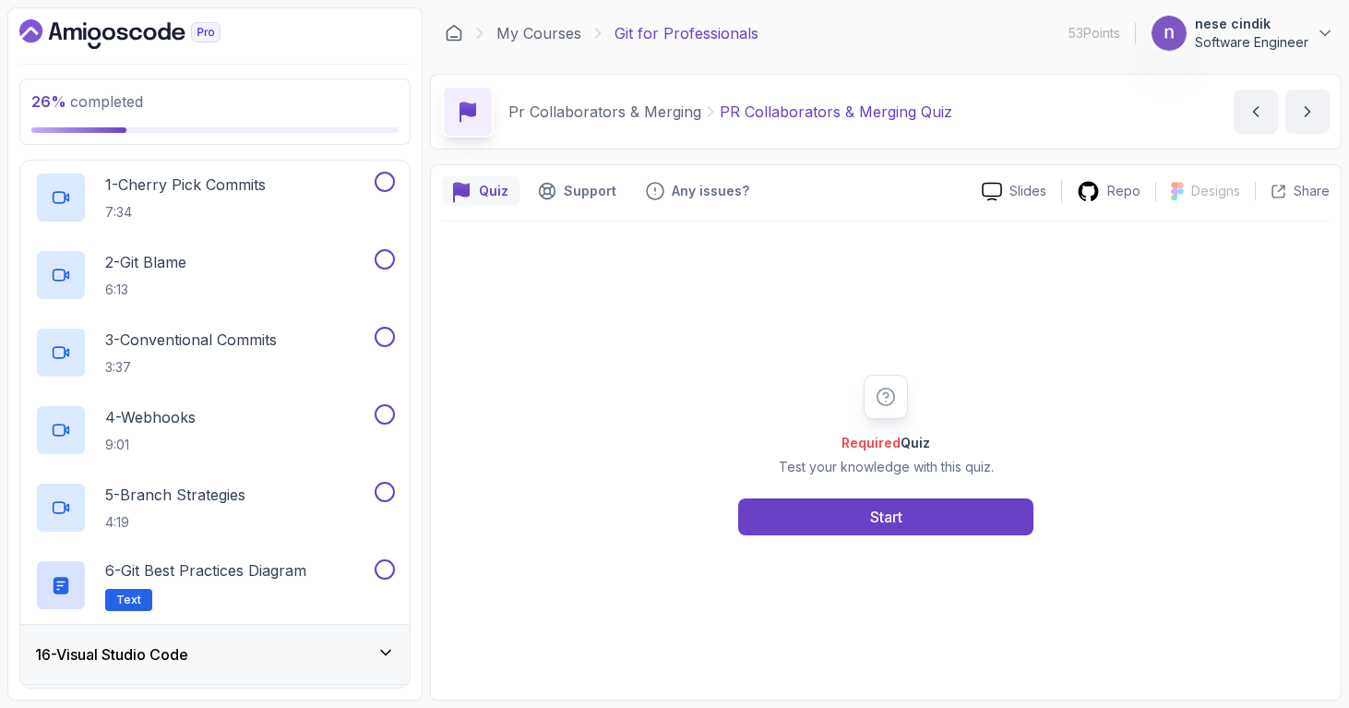
scroll to position [911, 0]
